Goal: Information Seeking & Learning: Learn about a topic

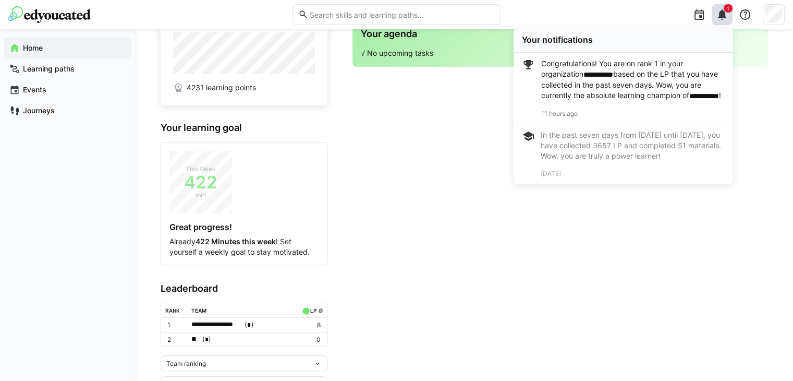
scroll to position [73, 0]
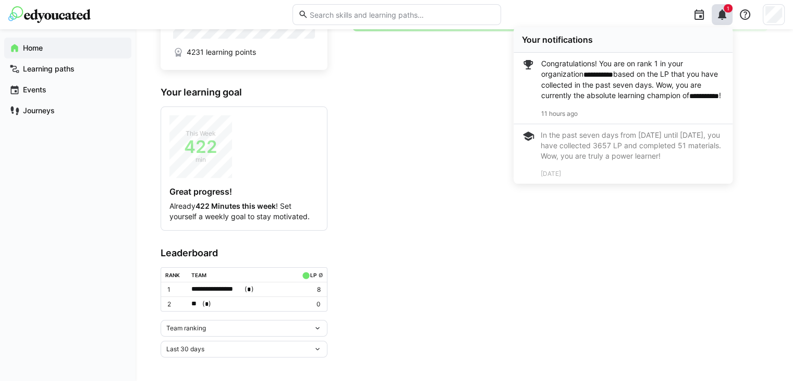
click at [255, 325] on div "Team ranking" at bounding box center [239, 327] width 147 height 7
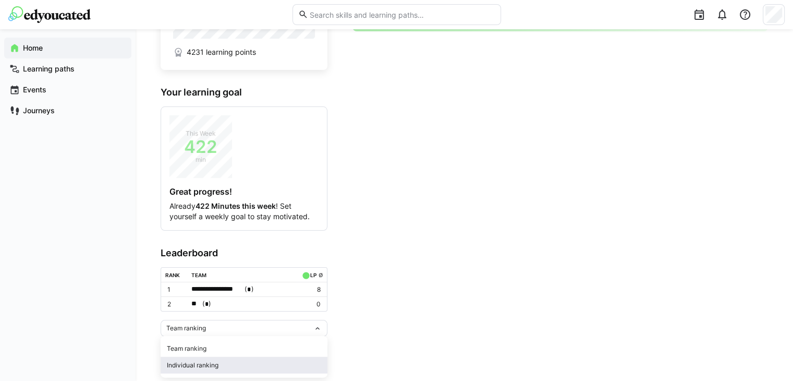
click at [205, 362] on div "Individual ranking" at bounding box center [244, 365] width 154 height 8
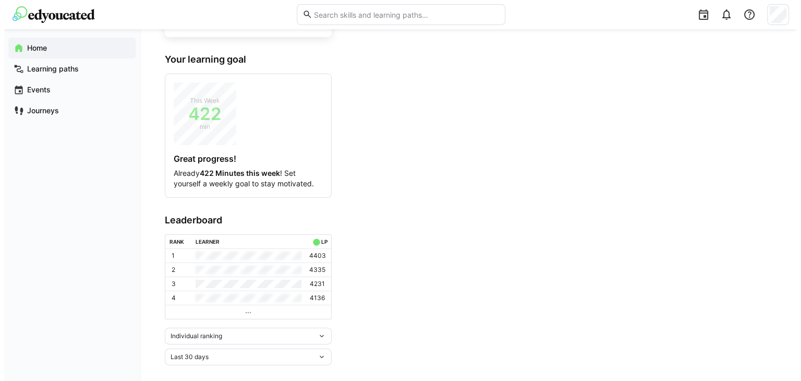
scroll to position [0, 0]
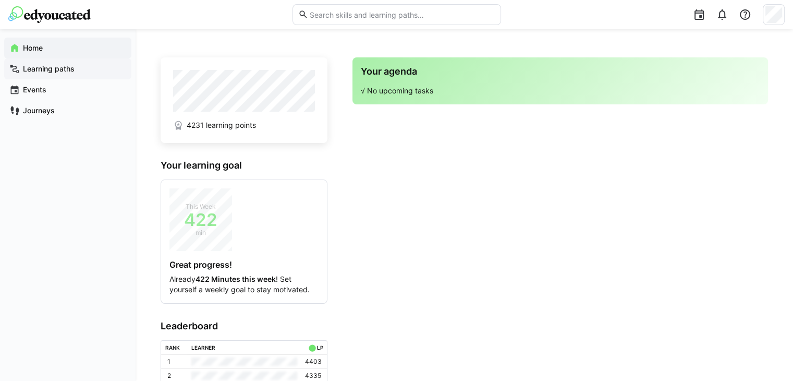
click at [81, 75] on div "Learning paths" at bounding box center [67, 68] width 127 height 21
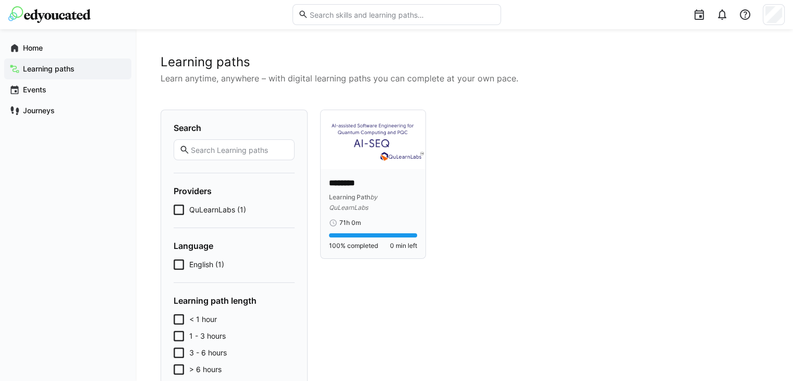
click at [377, 162] on img at bounding box center [373, 139] width 105 height 59
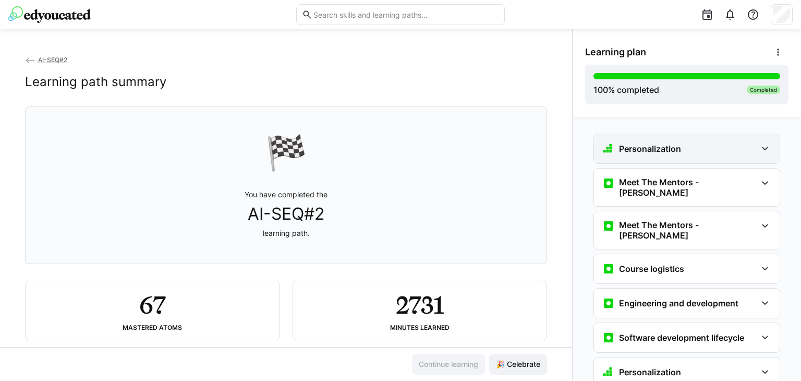
click at [705, 150] on div "Personalization" at bounding box center [679, 148] width 154 height 13
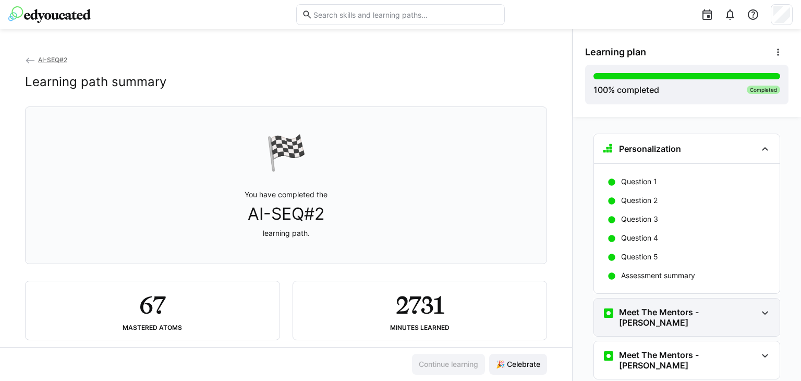
click at [677, 309] on h3 "Meet The Mentors - [PERSON_NAME]" at bounding box center [688, 317] width 138 height 21
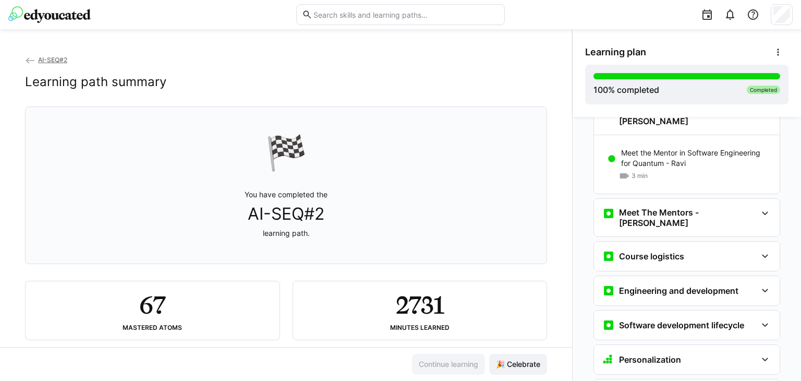
scroll to position [212, 0]
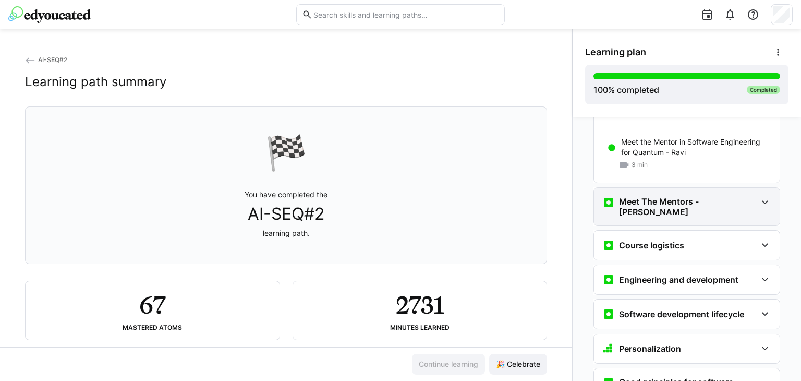
click at [707, 188] on div "Meet The Mentors - [PERSON_NAME]" at bounding box center [687, 207] width 186 height 38
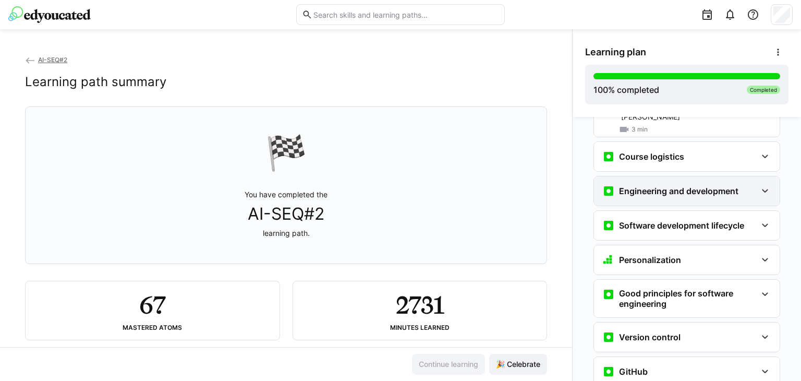
scroll to position [350, 0]
click at [684, 175] on div "Engineering and development 1.2 Software engineering and development 4 min" at bounding box center [686, 190] width 187 height 30
click at [684, 185] on h3 "Engineering and development" at bounding box center [678, 190] width 119 height 10
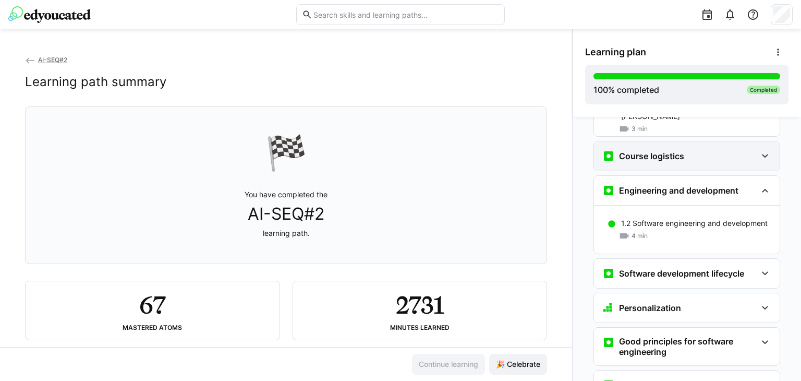
click at [693, 150] on div "Course logistics" at bounding box center [679, 156] width 154 height 13
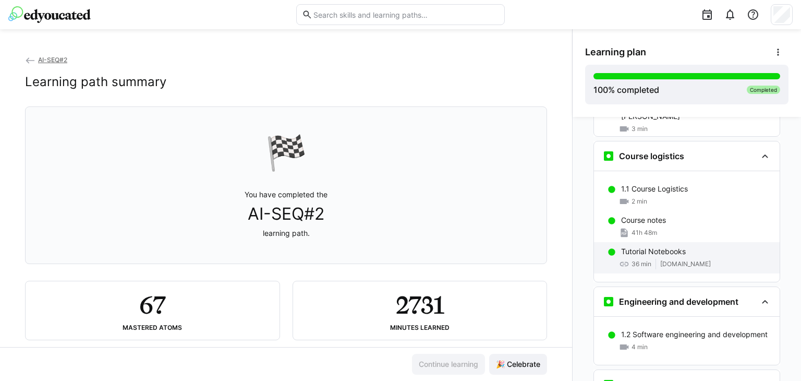
scroll to position [364, 0]
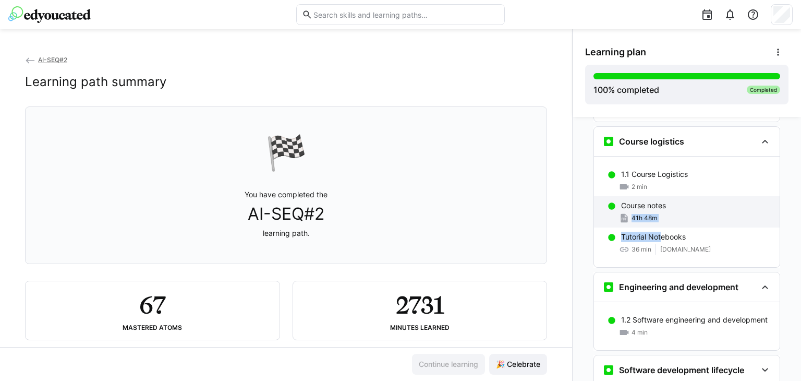
drag, startPoint x: 655, startPoint y: 220, endPoint x: 628, endPoint y: 197, distance: 35.8
click at [628, 197] on div "1.1 Course Logistics 2 min Course notes 41h 48m Tutorial Notebooks 36 min [DOMA…" at bounding box center [687, 211] width 186 height 111
click at [631, 214] on span "41h 48m" at bounding box center [644, 218] width 26 height 8
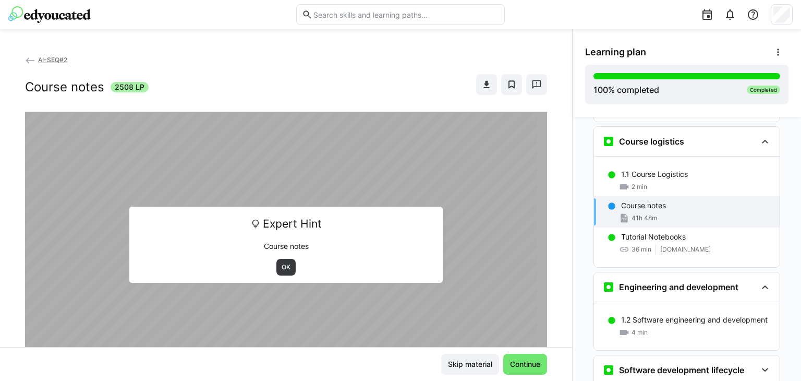
scroll to position [357, 0]
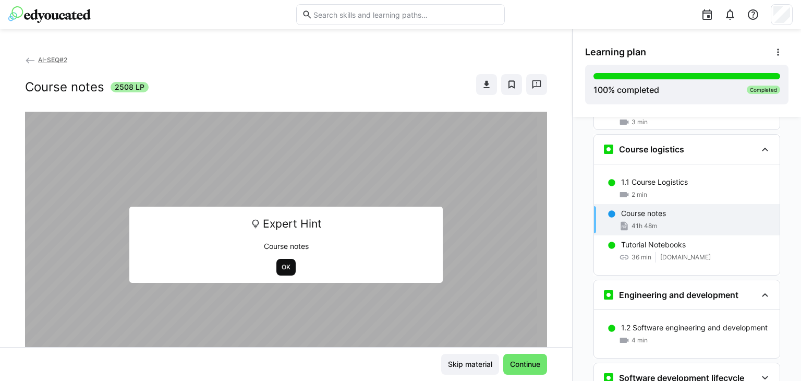
click at [276, 270] on span "OK" at bounding box center [285, 267] width 19 height 17
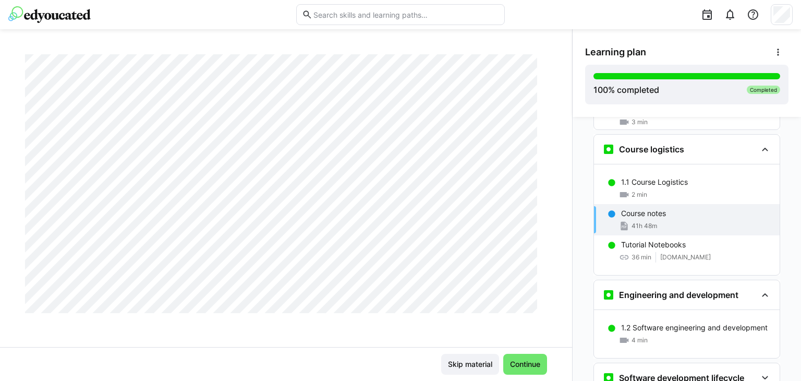
scroll to position [790, 0]
